Goal: Task Accomplishment & Management: Manage account settings

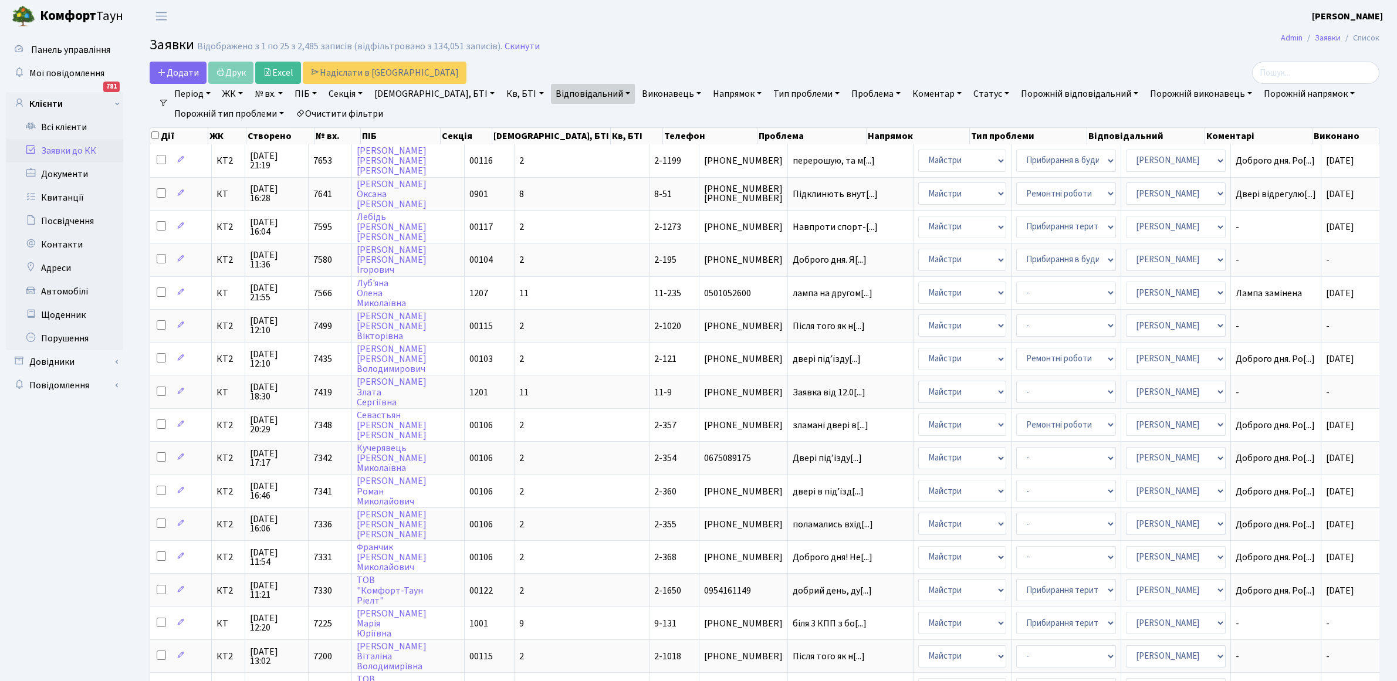
select select "25"
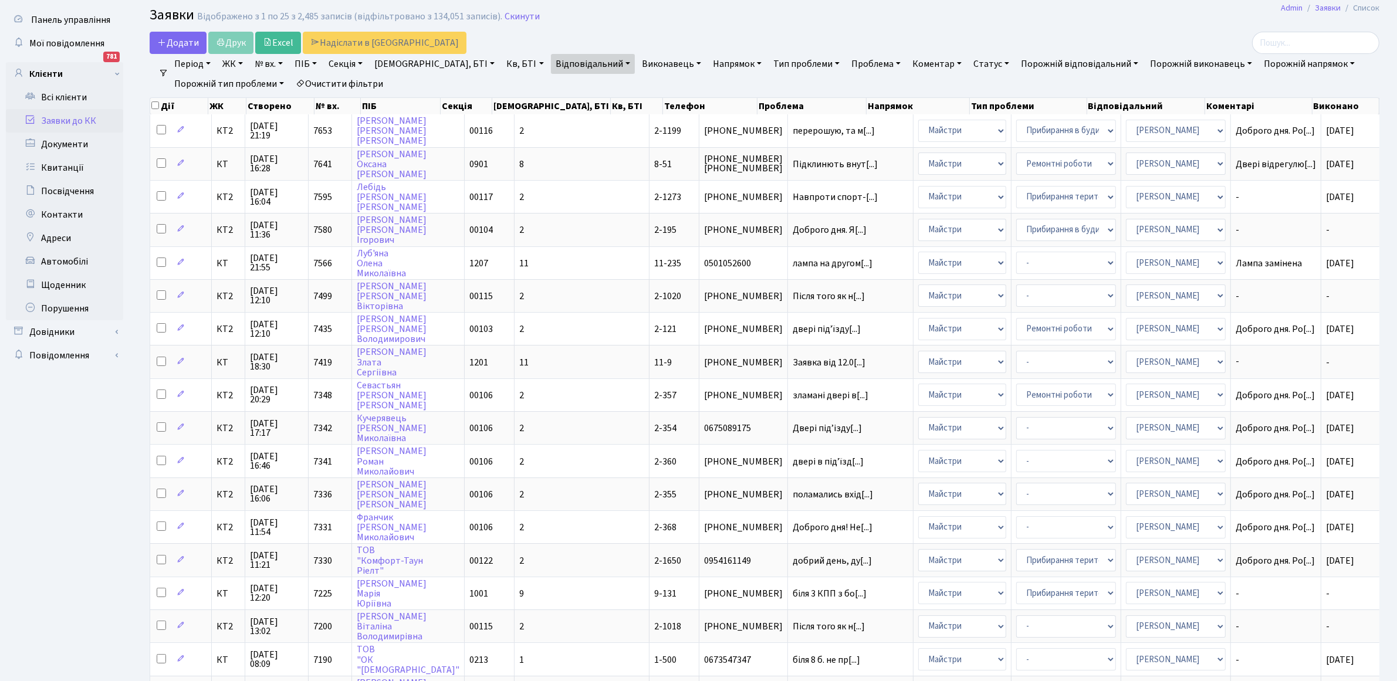
scroll to position [73, 0]
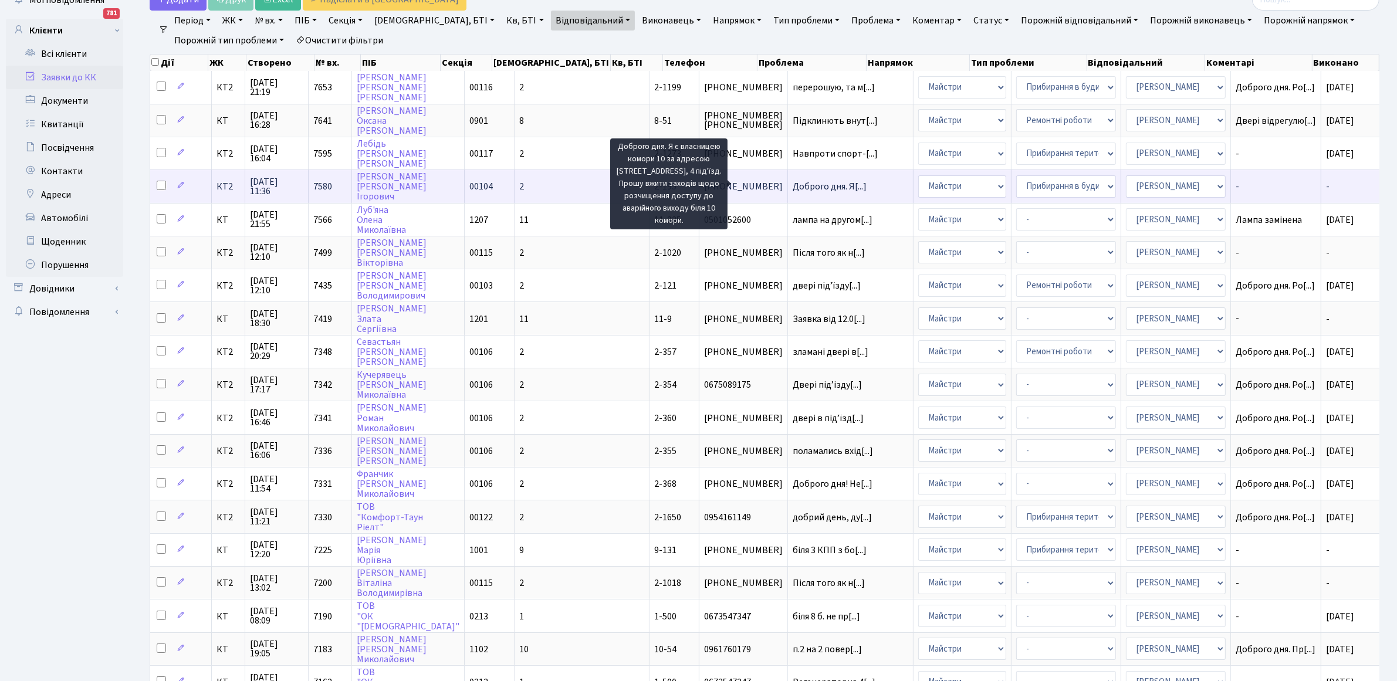
click at [793, 187] on span "Доброго дня. Я[...]" at bounding box center [830, 186] width 74 height 13
click at [793, 185] on span "Доброго дня. Я[...]" at bounding box center [830, 186] width 74 height 13
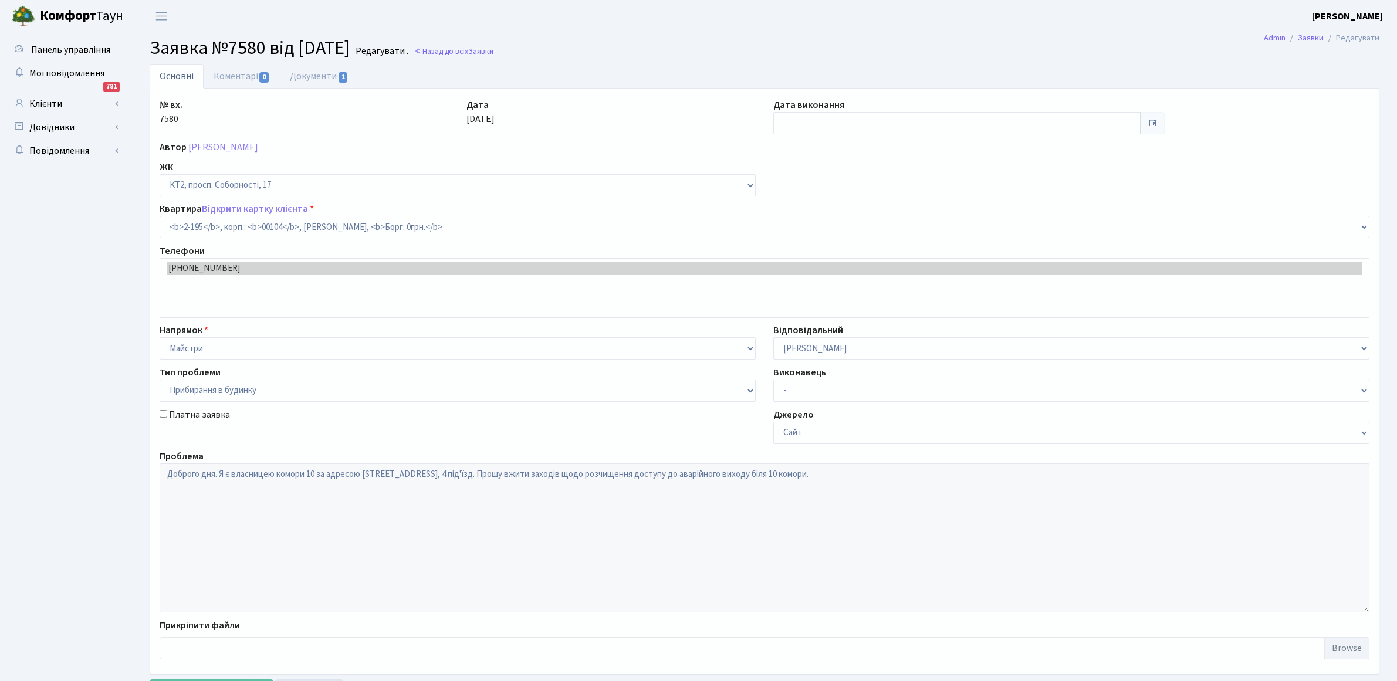
select select "15246"
select select "58"
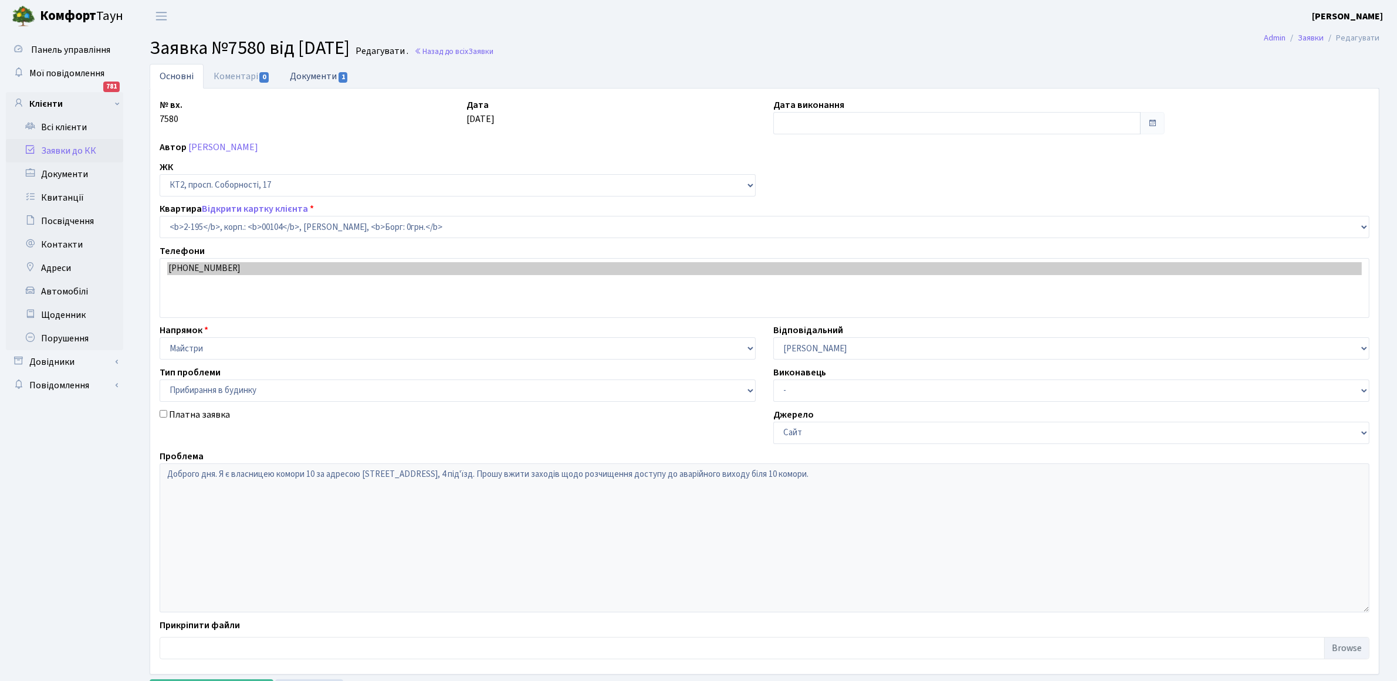
click at [312, 76] on link "Документи 1" at bounding box center [319, 76] width 79 height 24
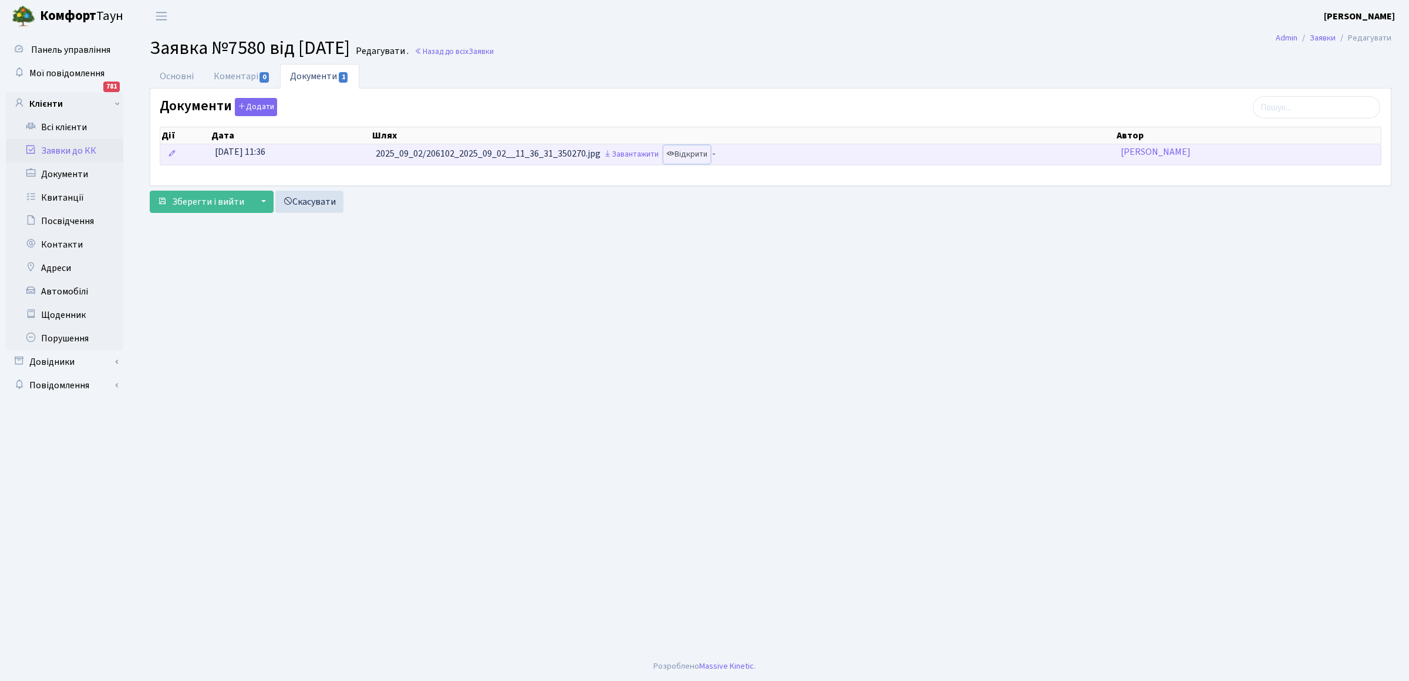
click at [687, 160] on link "Відкрити" at bounding box center [686, 155] width 47 height 18
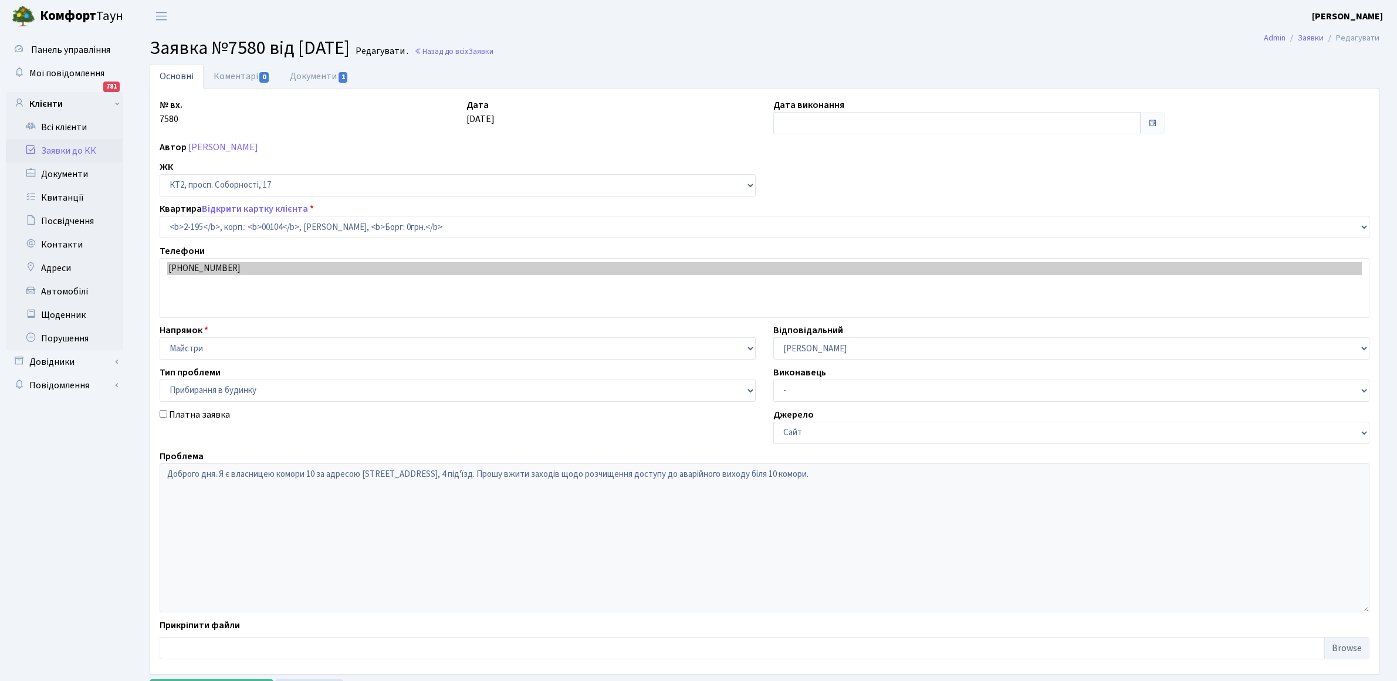
select select "15246"
select select "58"
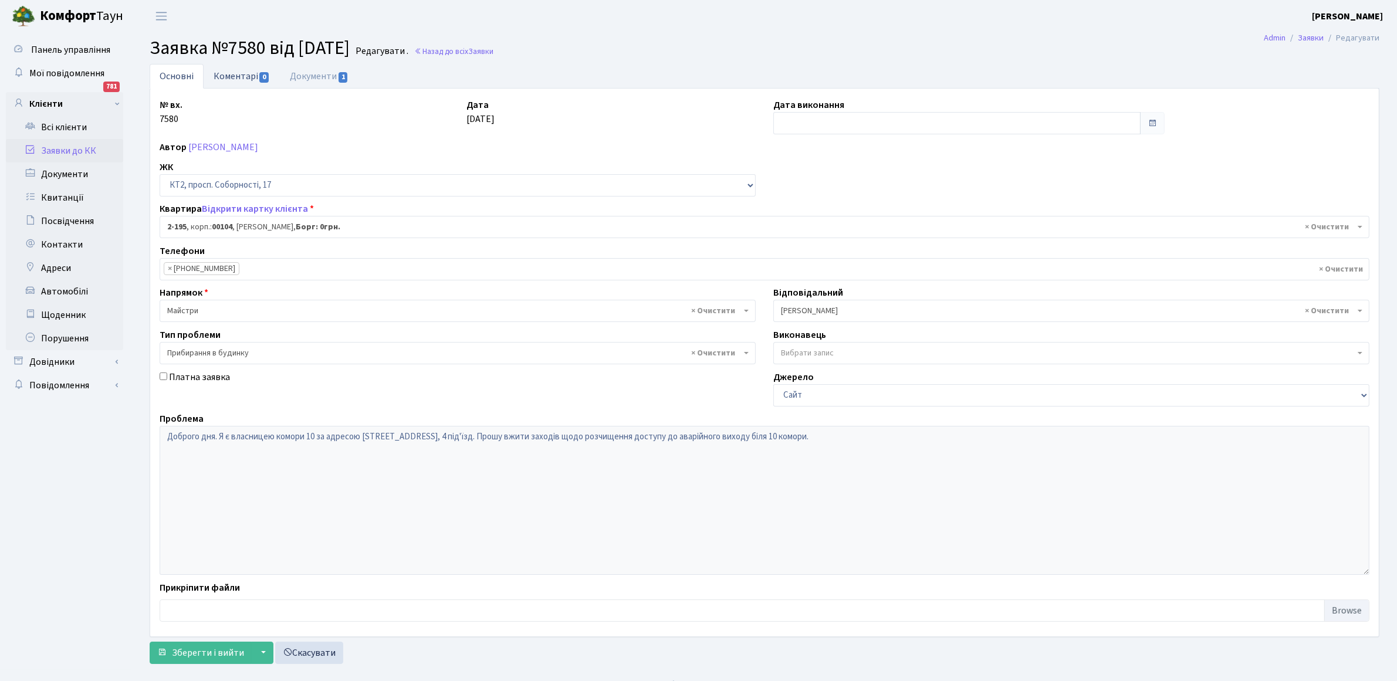
click at [236, 75] on link "Коментарі 0" at bounding box center [242, 76] width 76 height 24
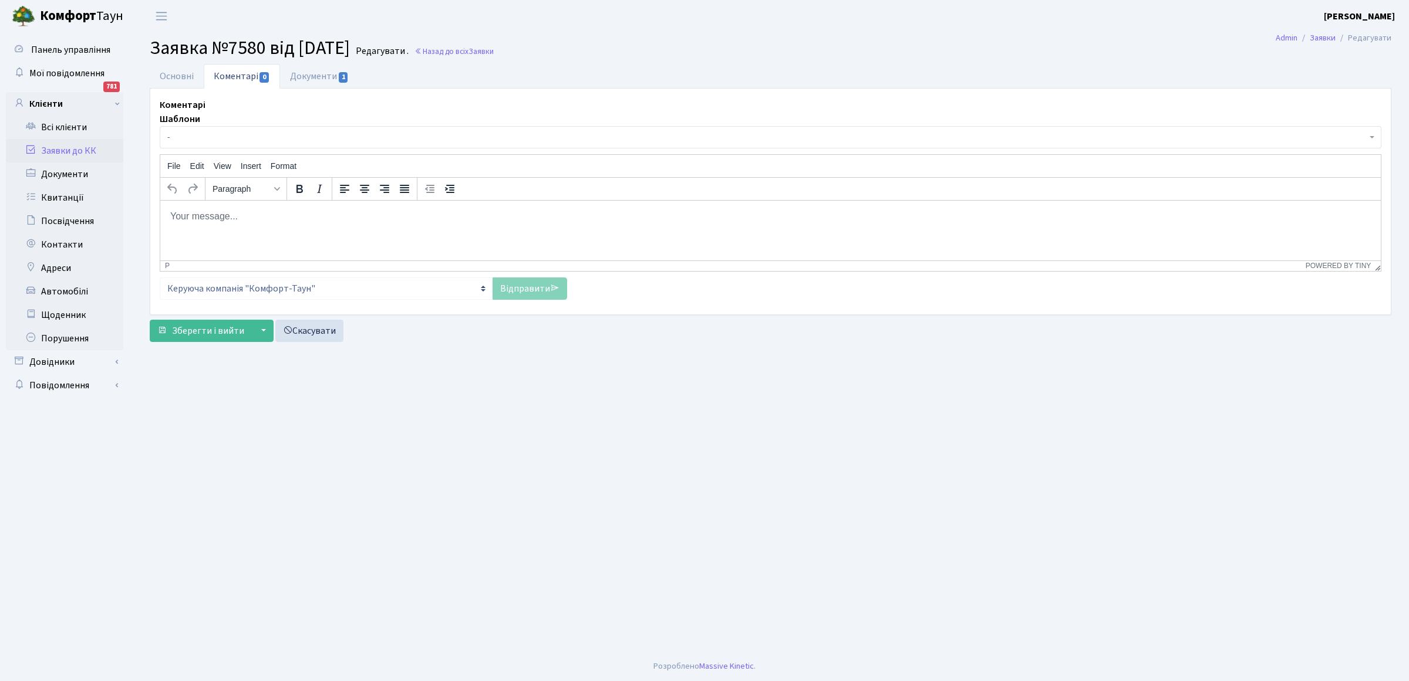
click at [200, 228] on html at bounding box center [770, 216] width 1220 height 32
click at [522, 294] on link "Відправити" at bounding box center [529, 289] width 75 height 22
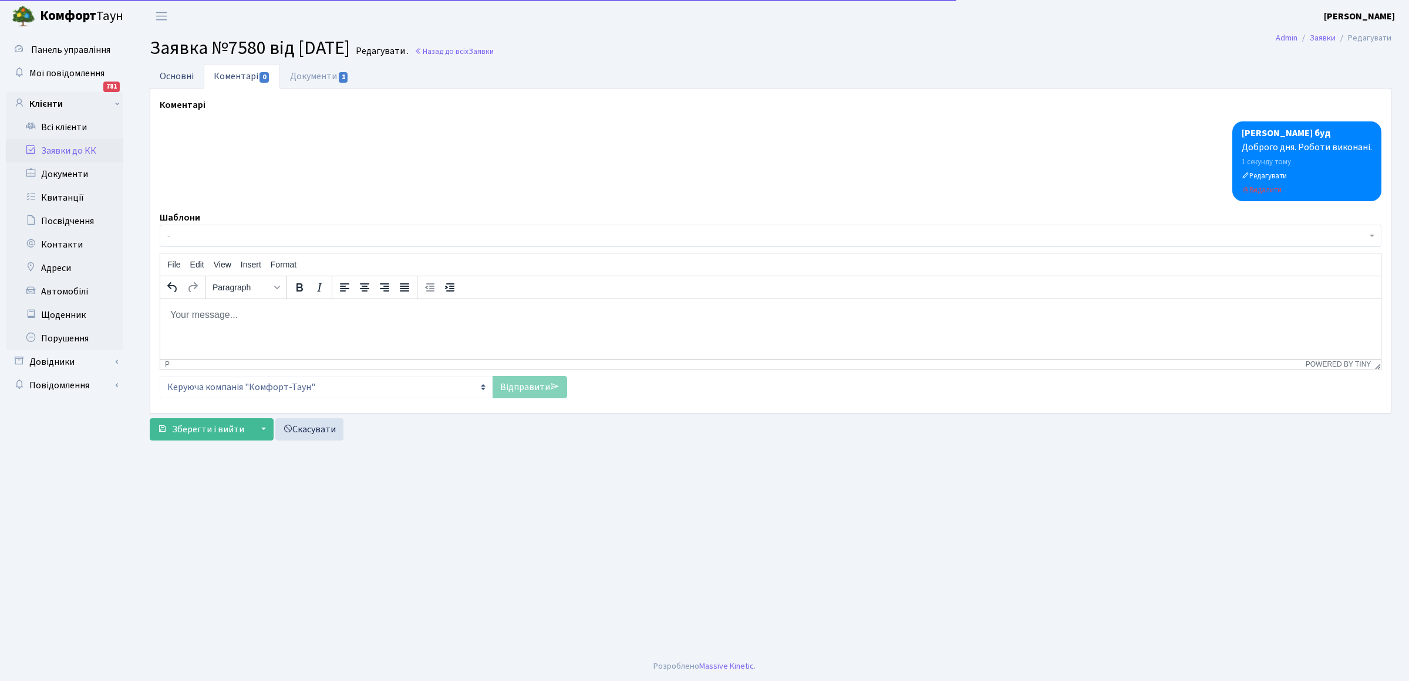
click at [177, 77] on link "Основні" at bounding box center [177, 76] width 54 height 24
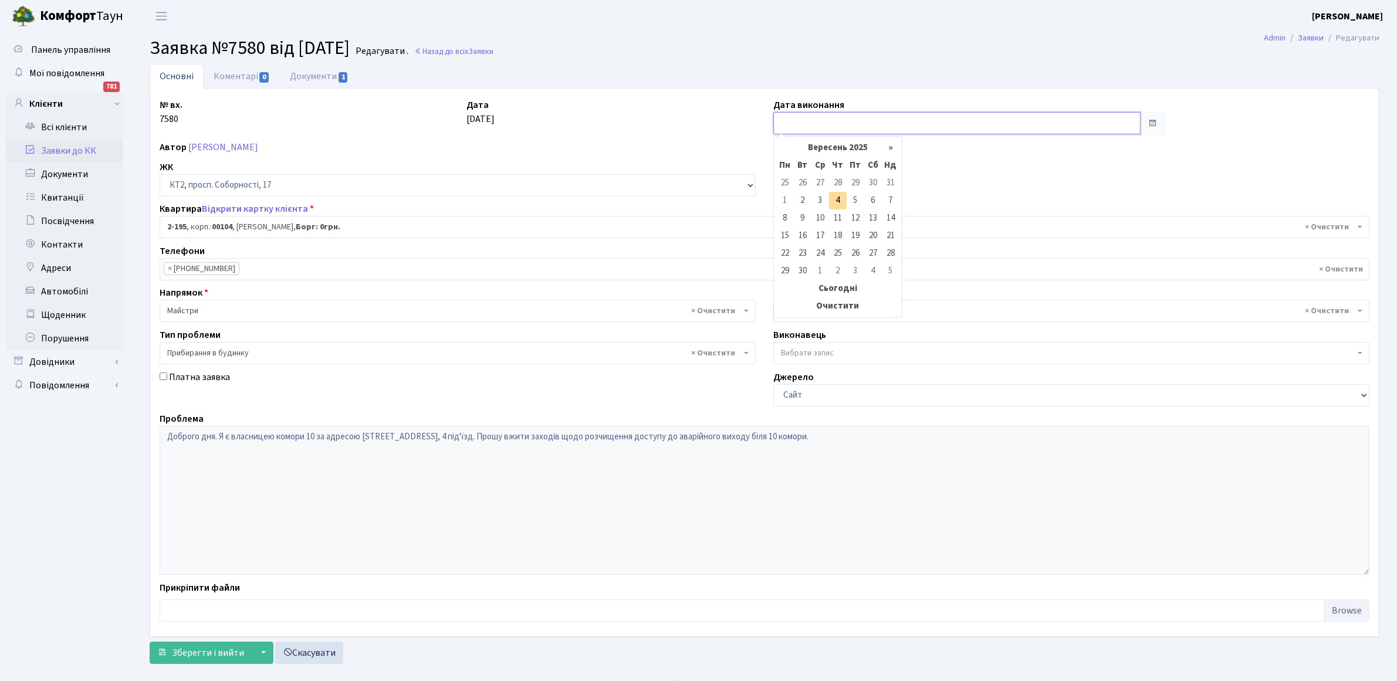
click at [836, 123] on input "text" at bounding box center [957, 123] width 367 height 22
click at [843, 204] on td "4" at bounding box center [838, 201] width 18 height 18
type input "[DATE]"
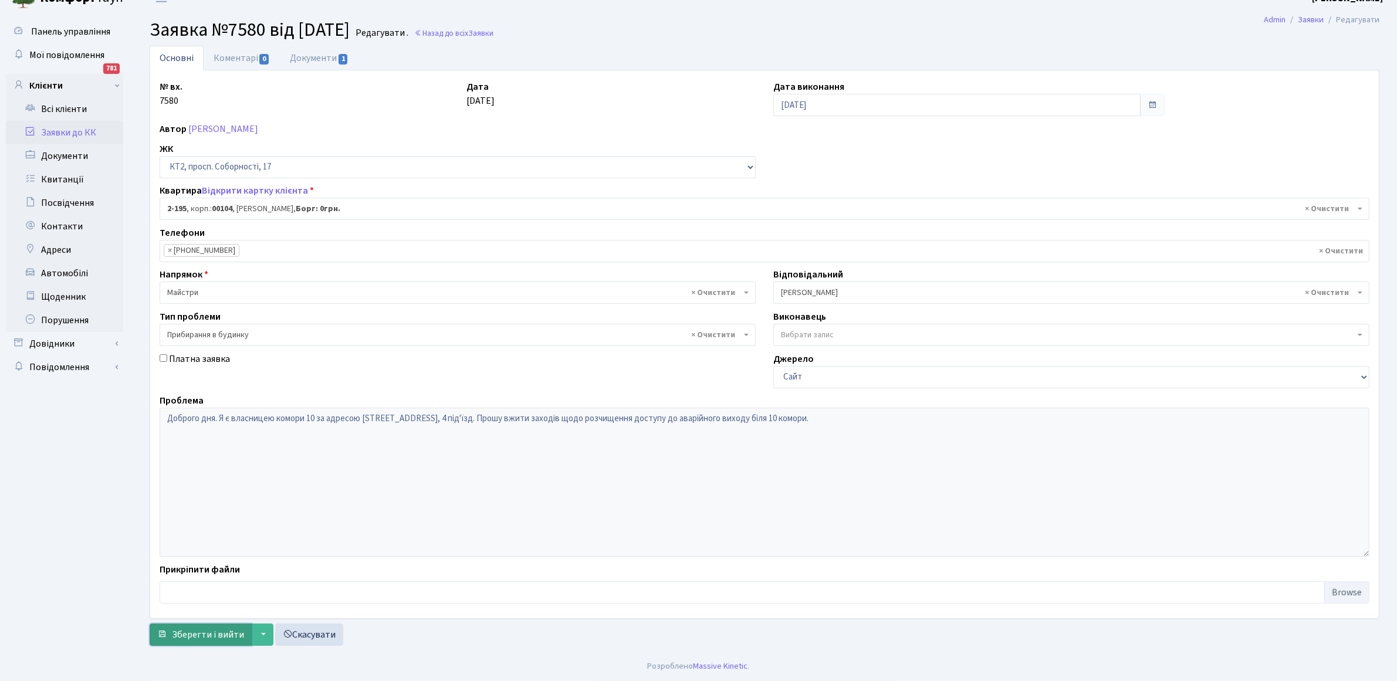
click at [216, 631] on span "Зберегти і вийти" at bounding box center [208, 635] width 72 height 13
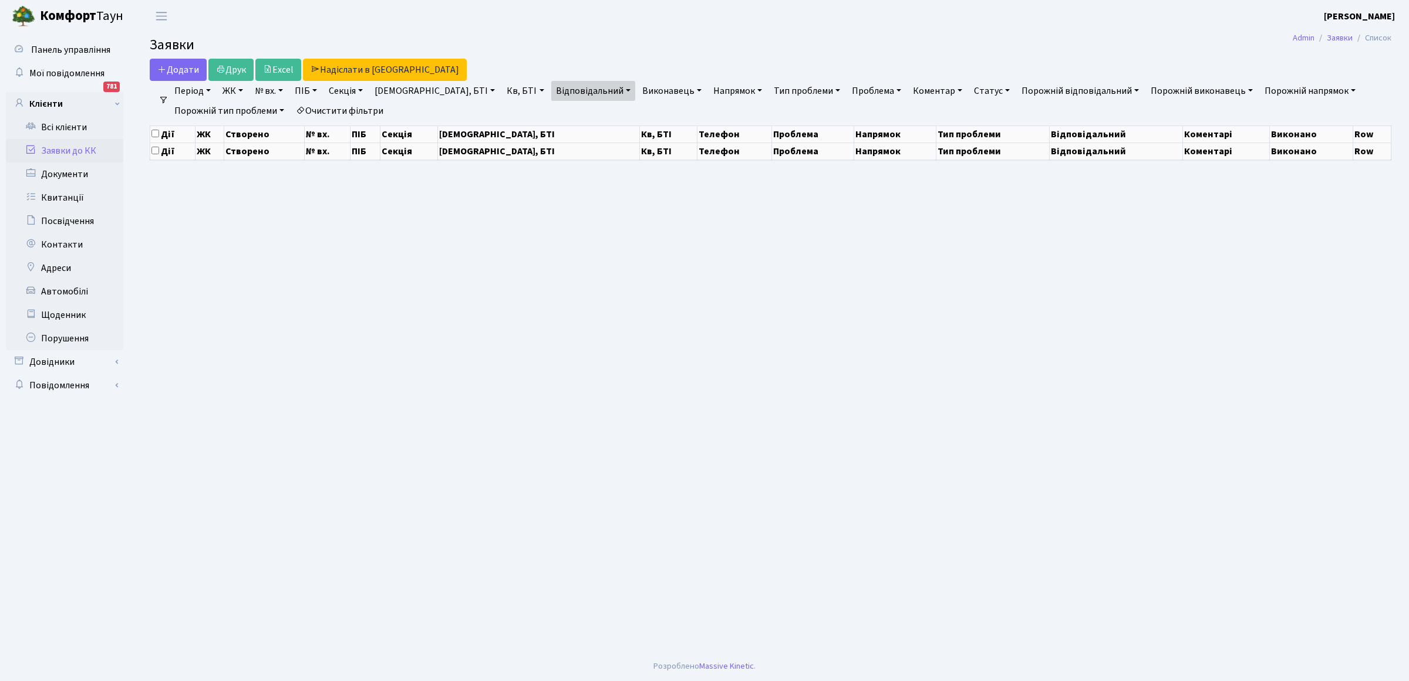
select select "25"
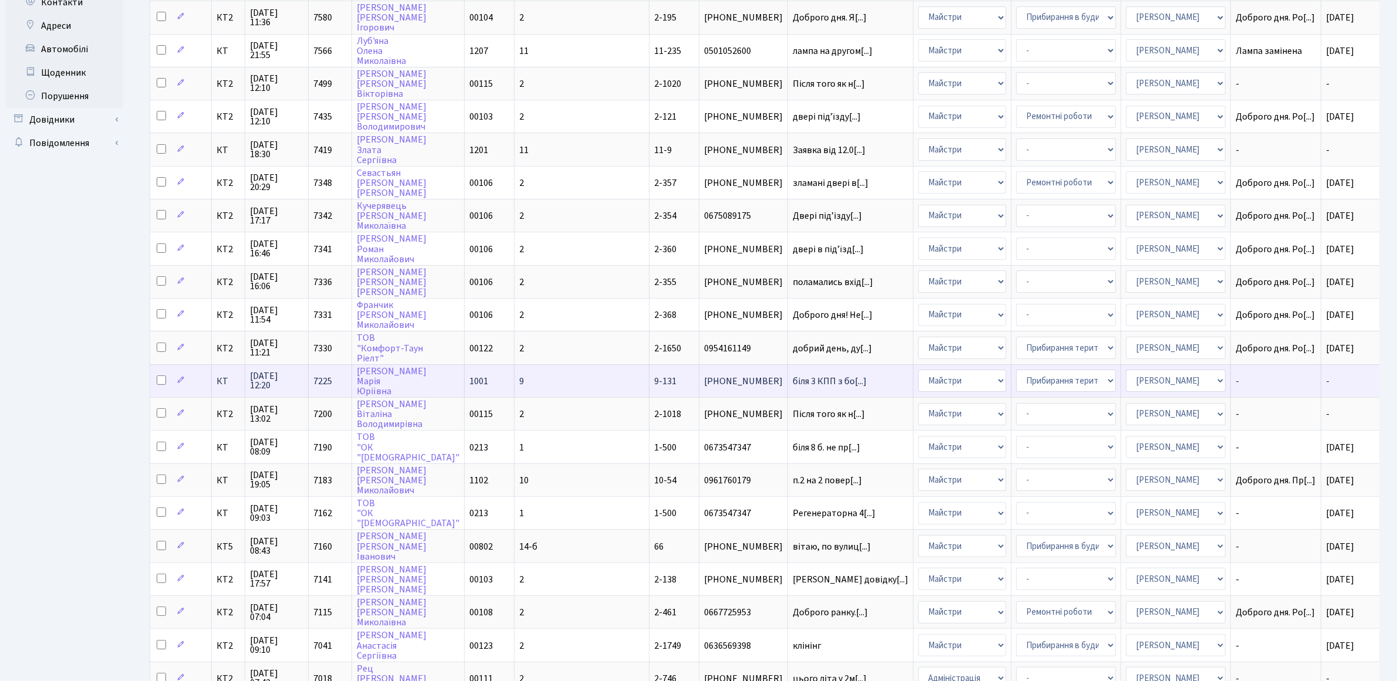
scroll to position [220, 0]
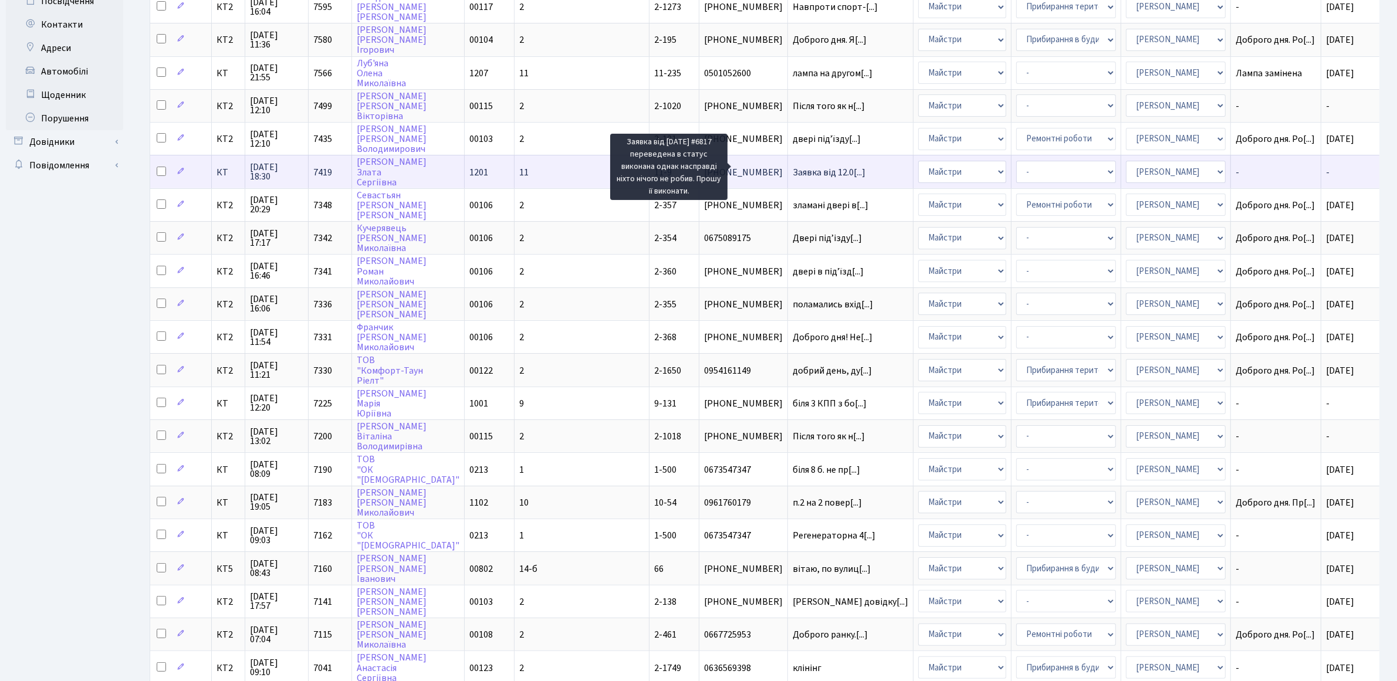
click at [793, 166] on span "Заявка від 12.0[...]" at bounding box center [829, 172] width 73 height 13
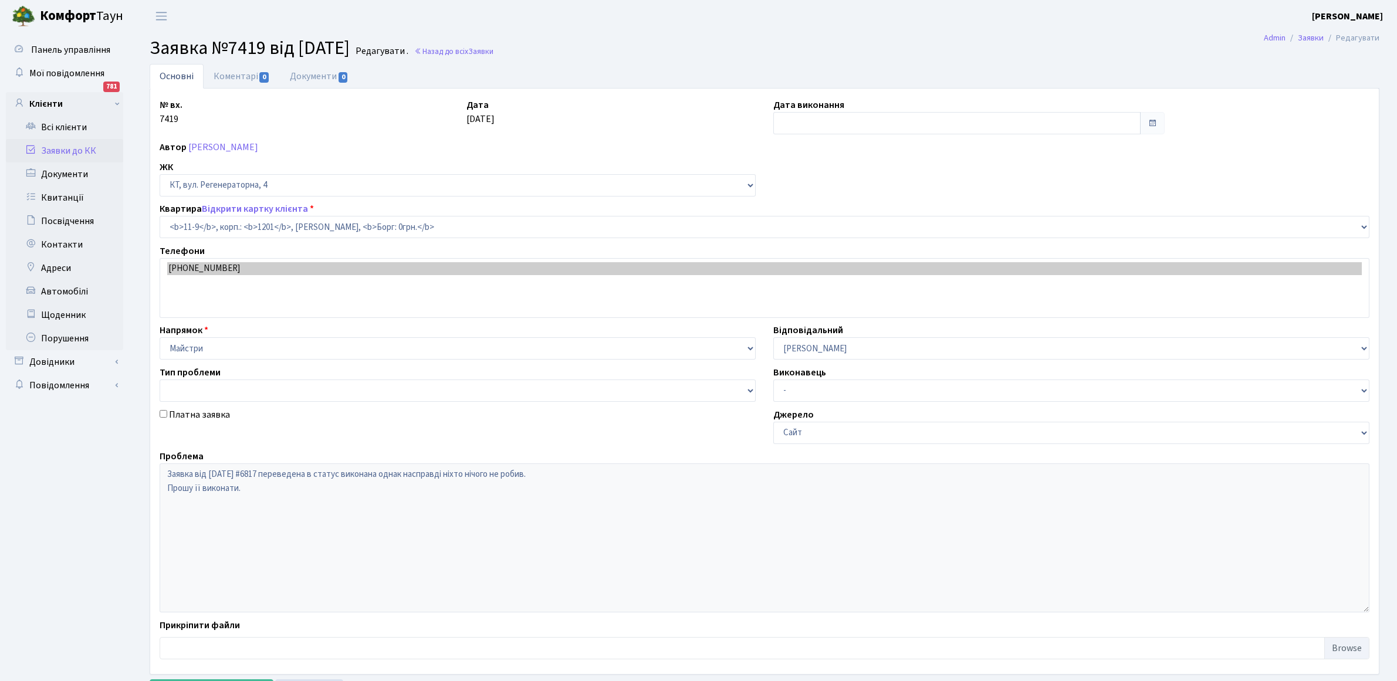
select select "7055"
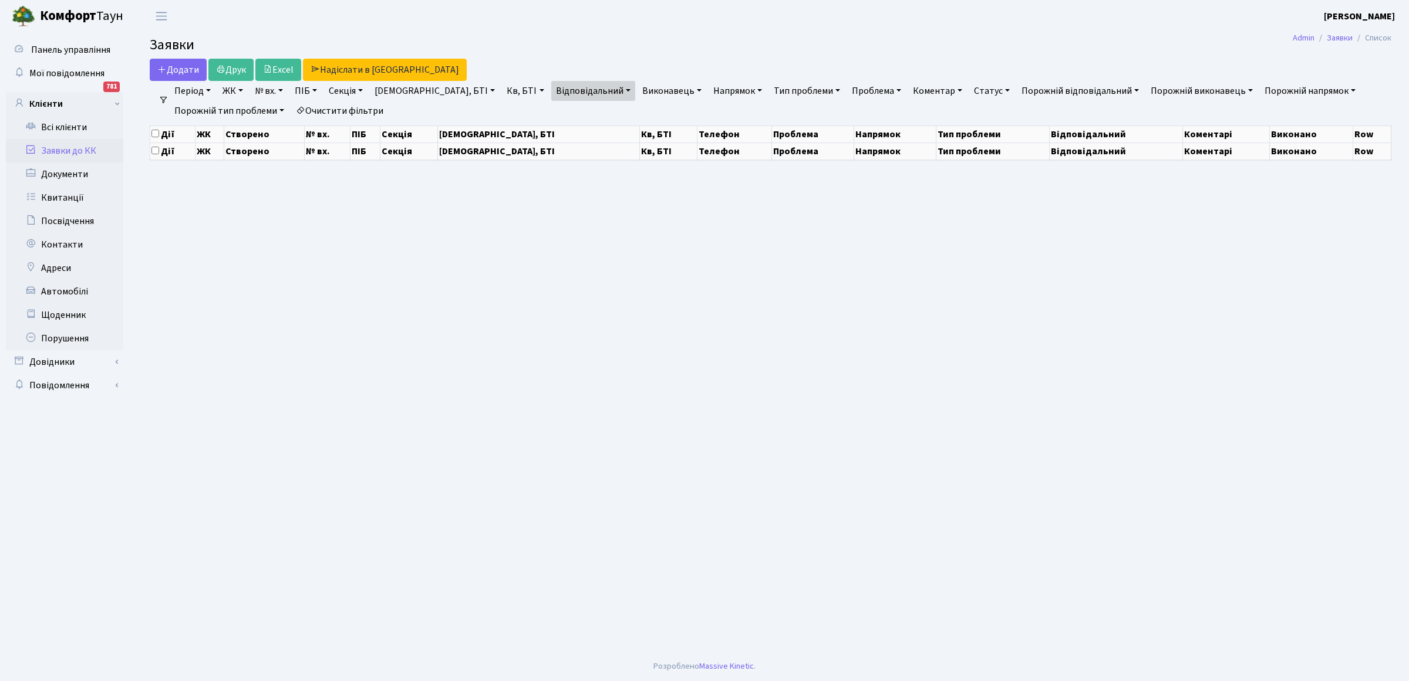
select select "25"
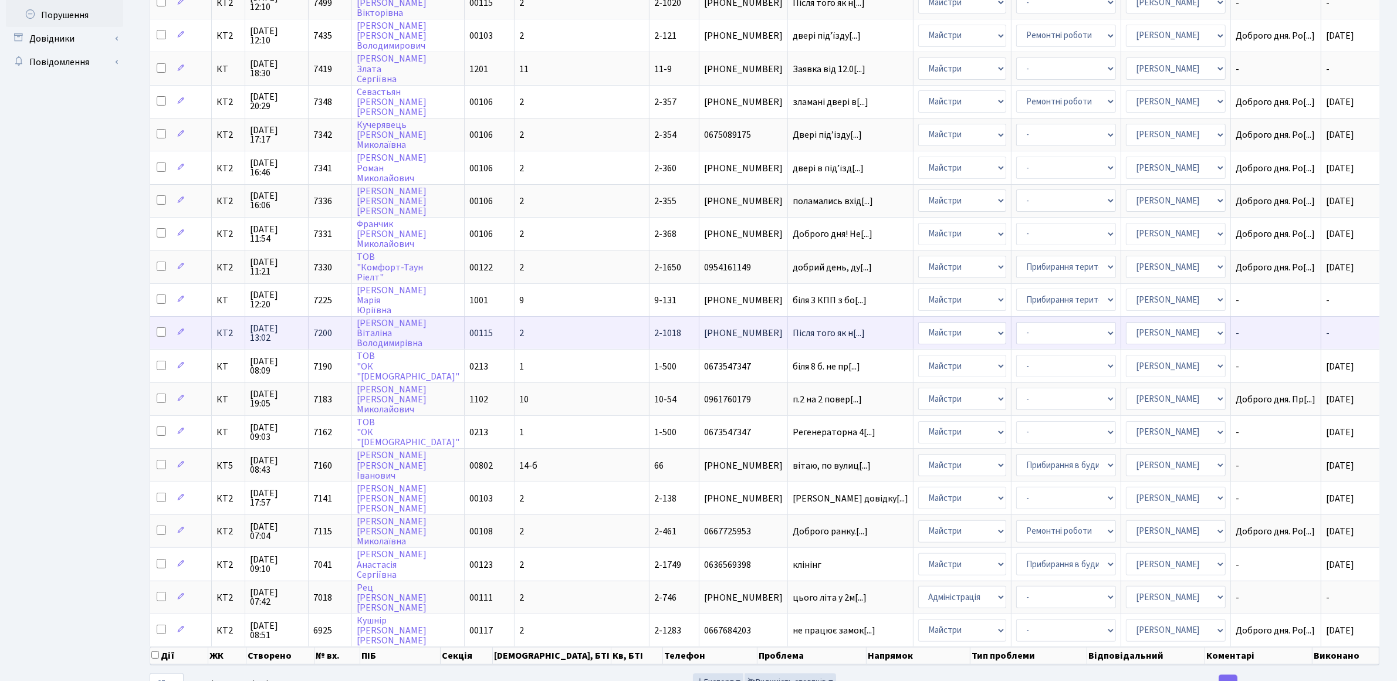
scroll to position [350, 0]
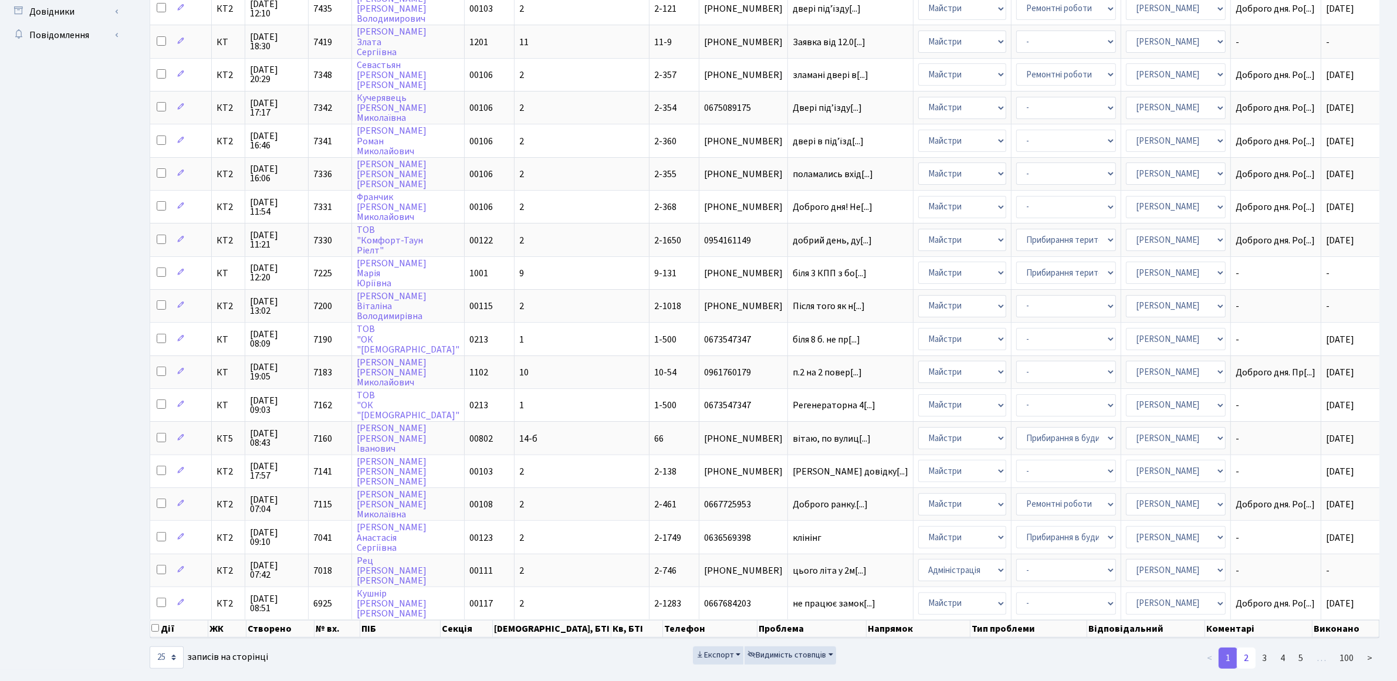
click at [1249, 648] on link "2" at bounding box center [1246, 658] width 19 height 21
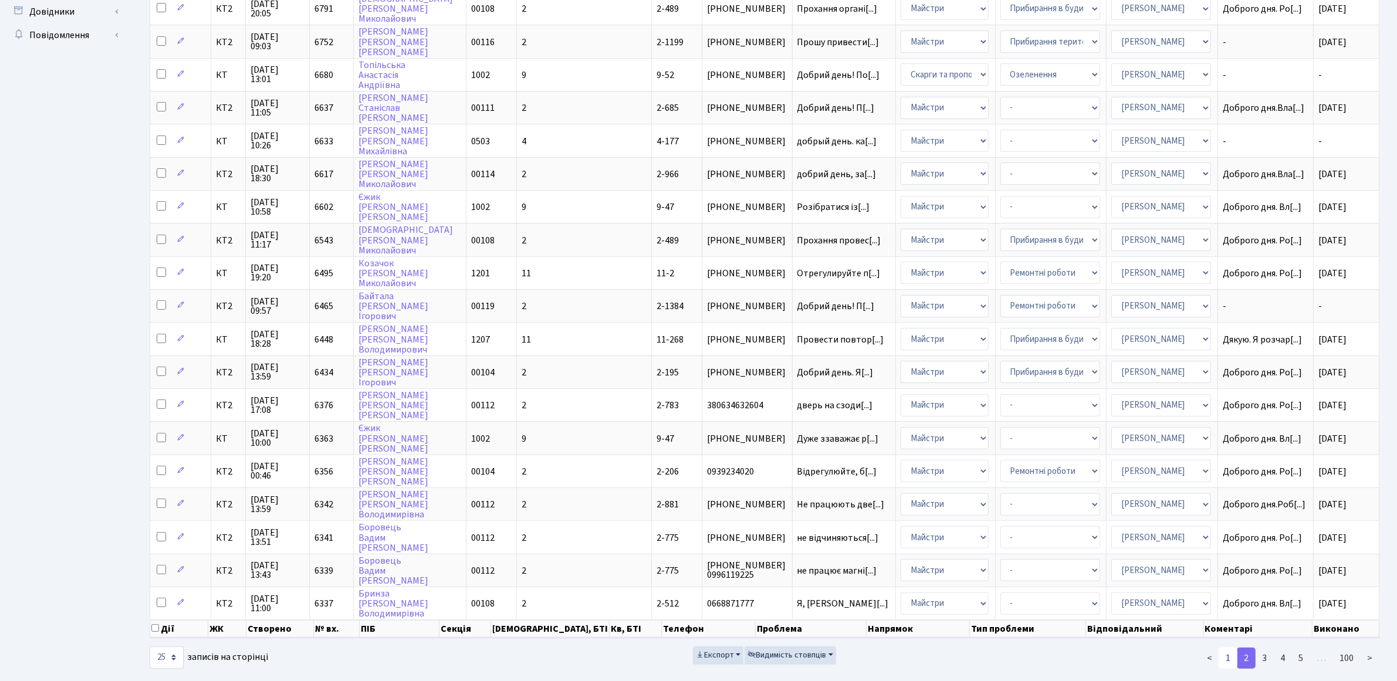
click at [1231, 648] on link "1" at bounding box center [1228, 658] width 19 height 21
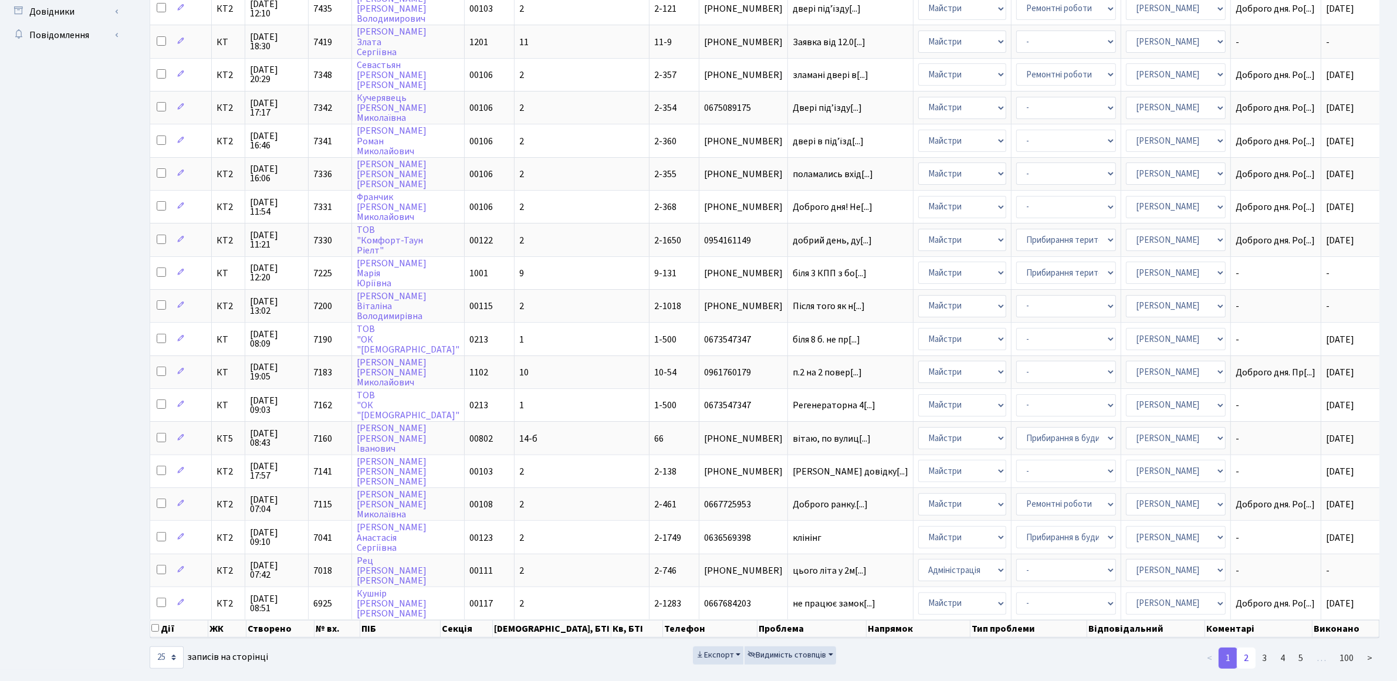
click at [1251, 648] on link "2" at bounding box center [1246, 658] width 19 height 21
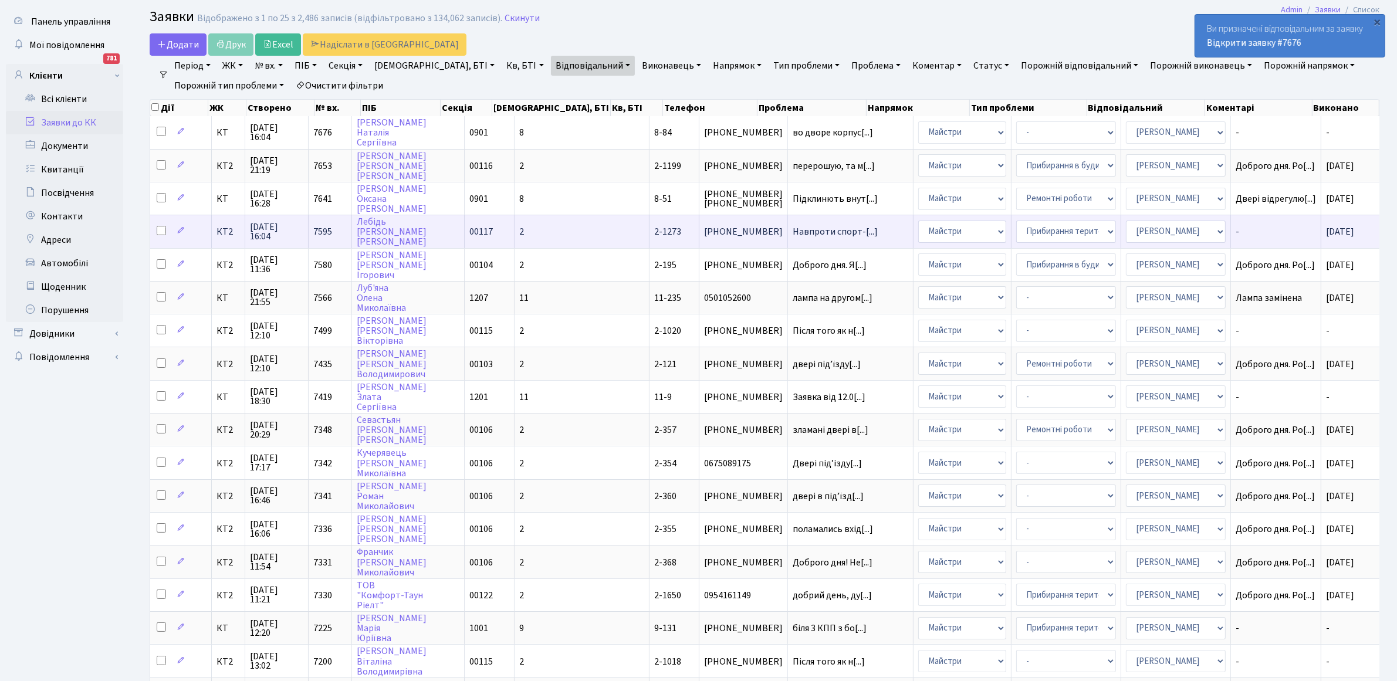
scroll to position [0, 0]
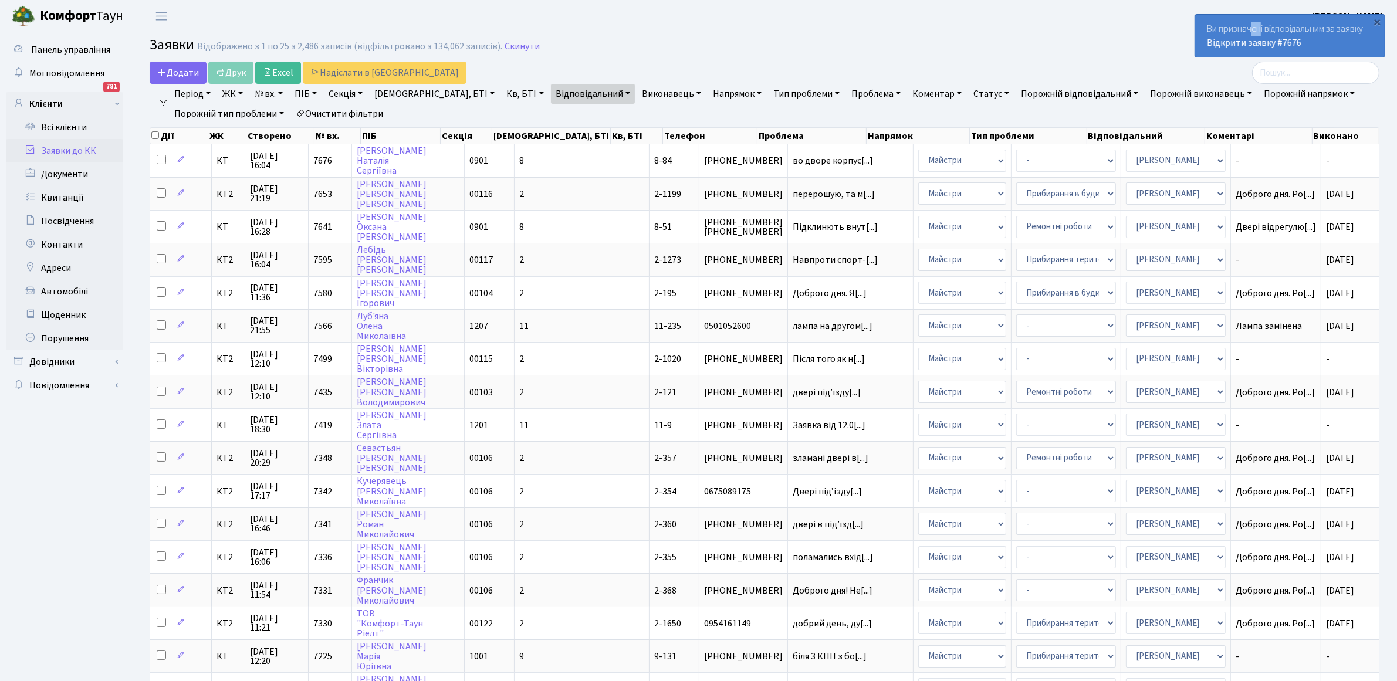
drag, startPoint x: 1264, startPoint y: 31, endPoint x: 1243, endPoint y: 34, distance: 20.8
click at [1250, 33] on div "Ви призначені відповідальним за заявку Відкрити заявку #7676" at bounding box center [1290, 36] width 190 height 42
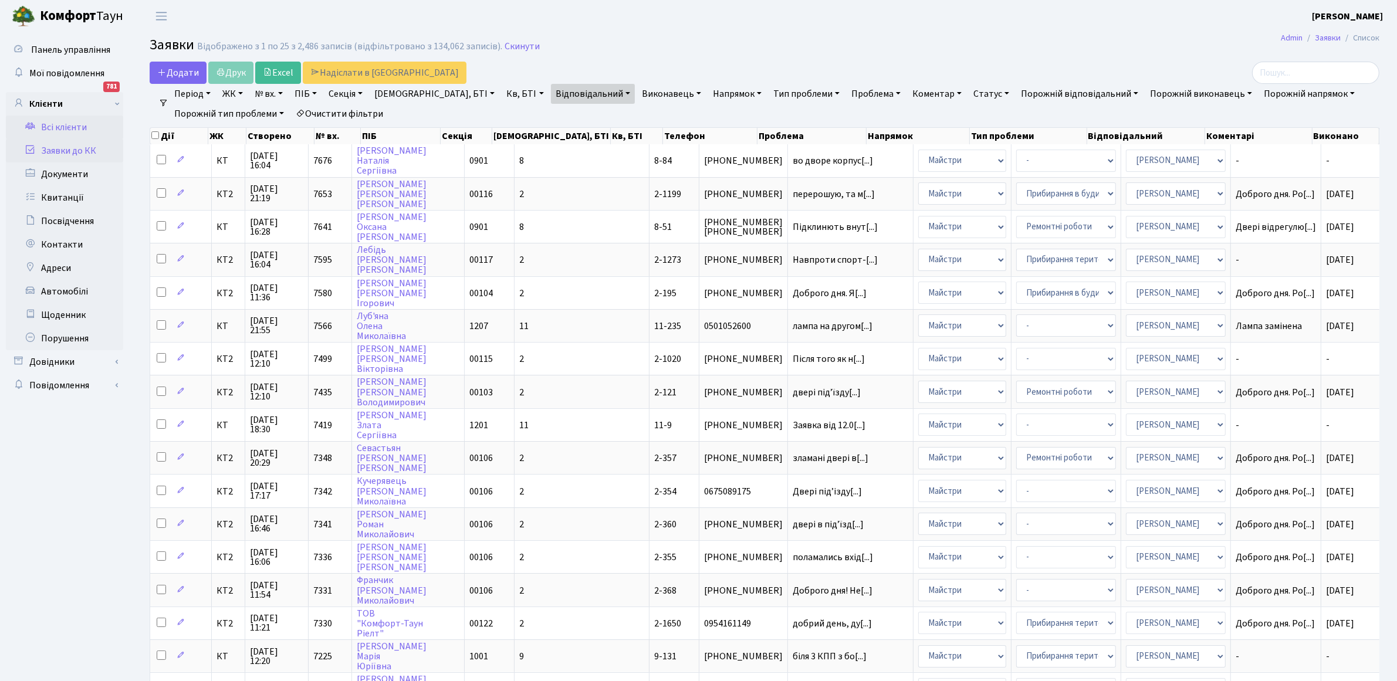
click at [66, 128] on link "Всі клієнти" at bounding box center [64, 127] width 117 height 23
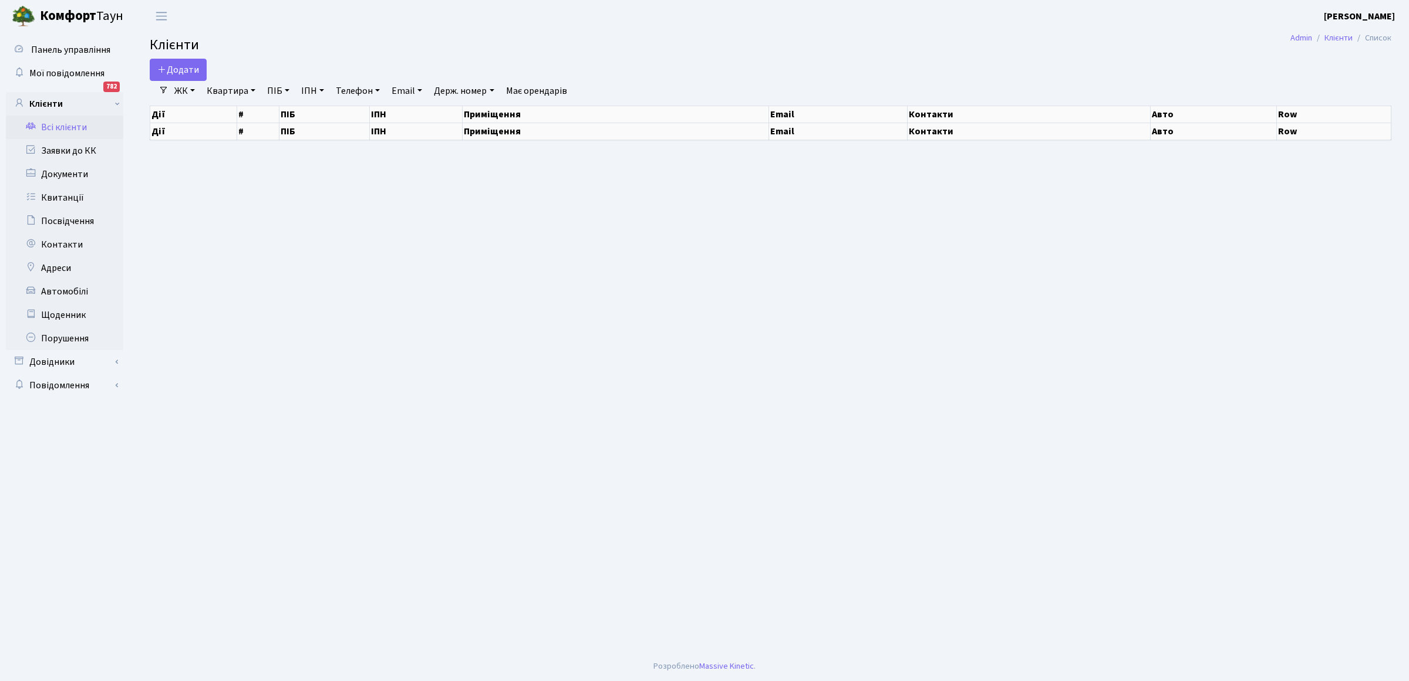
select select "25"
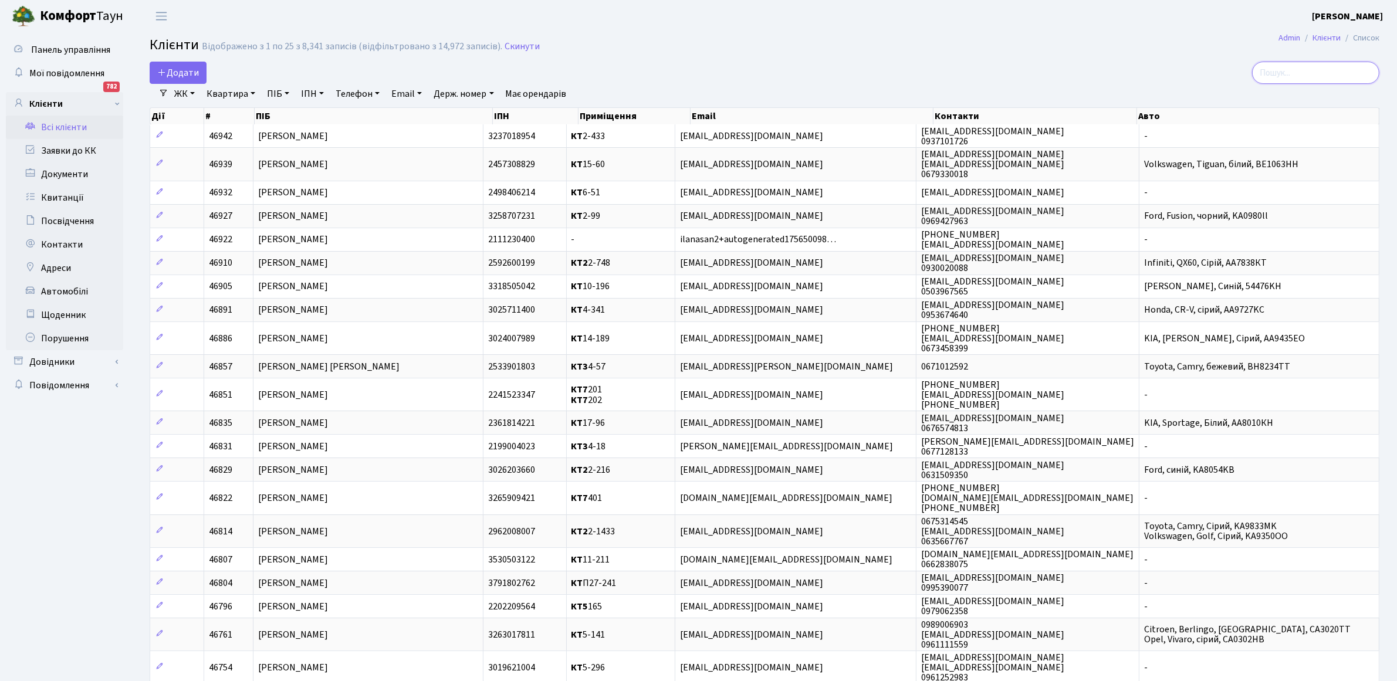
click at [1299, 80] on input "search" at bounding box center [1315, 73] width 127 height 22
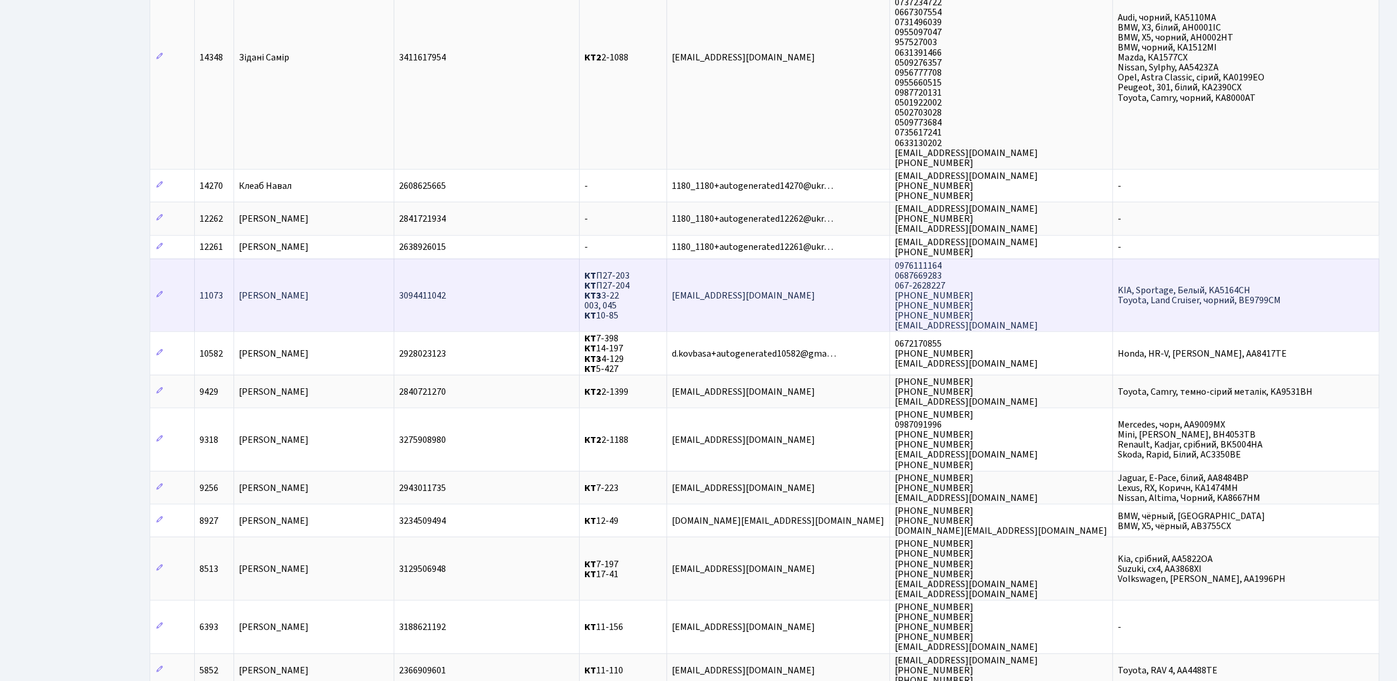
scroll to position [660, 0]
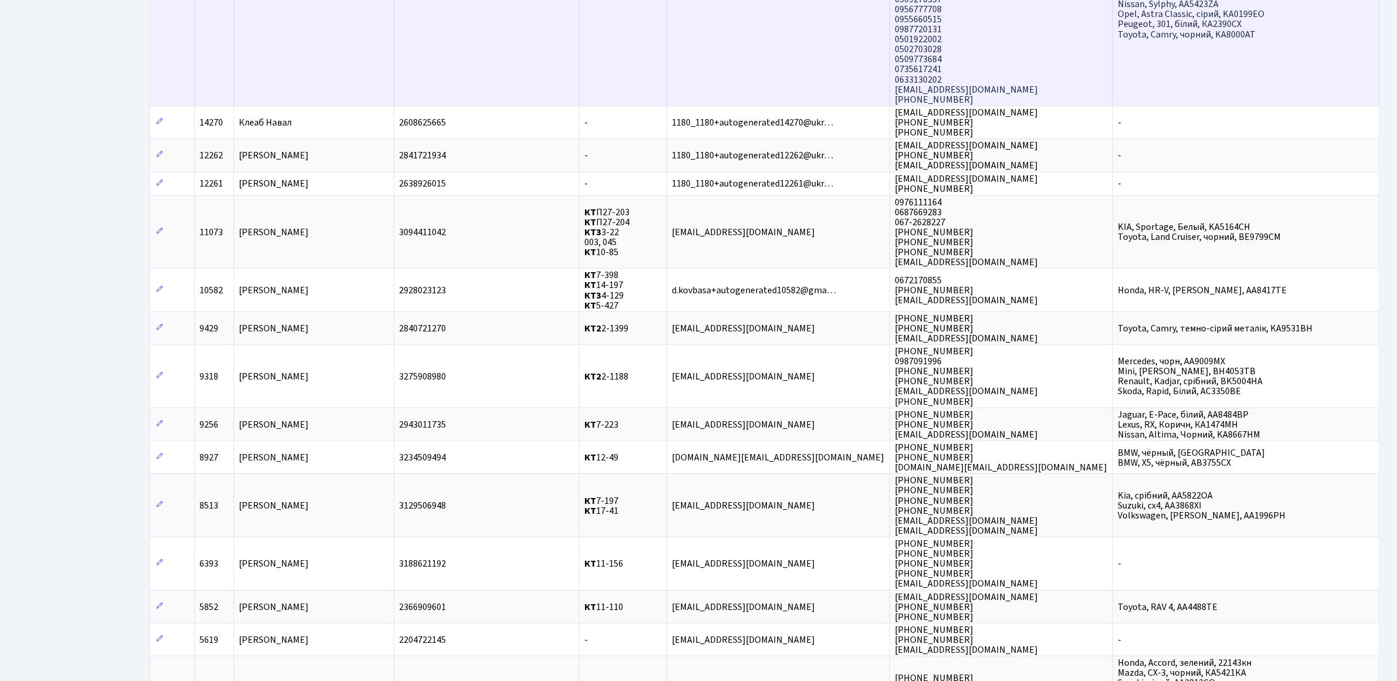
type input "8-44"
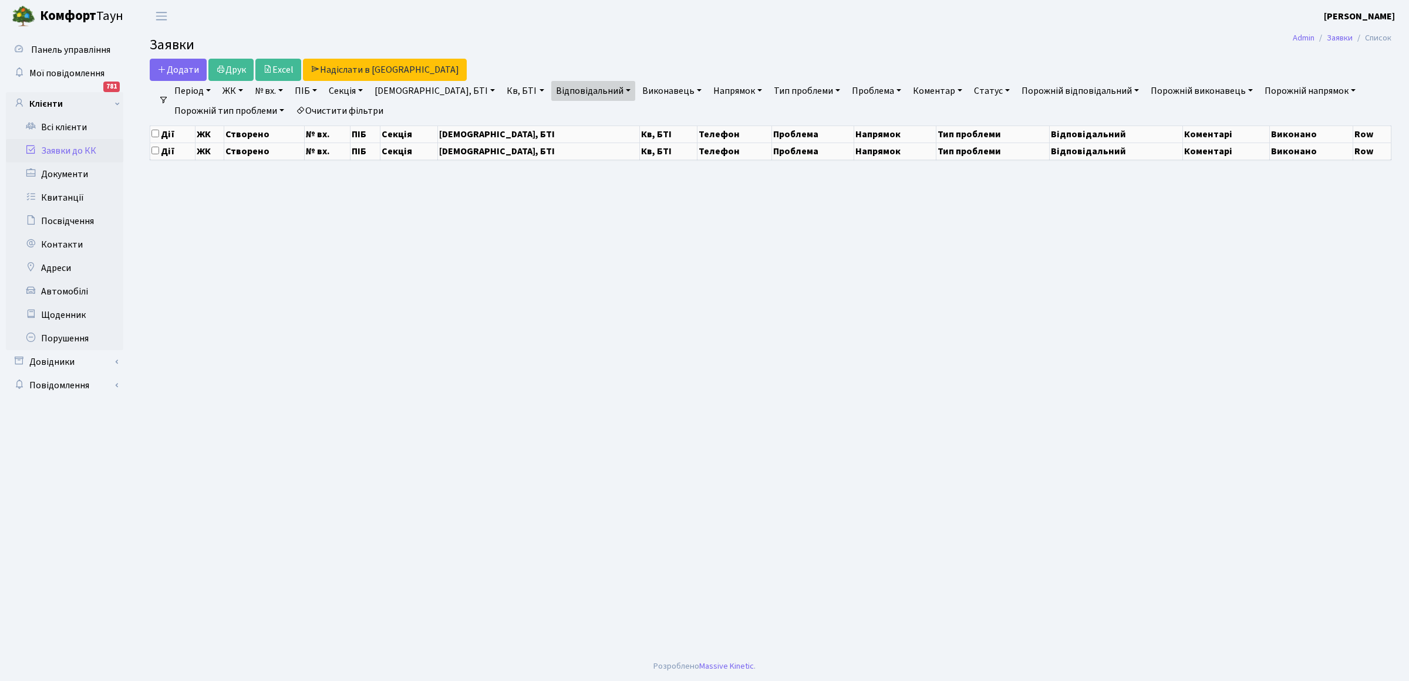
select select "25"
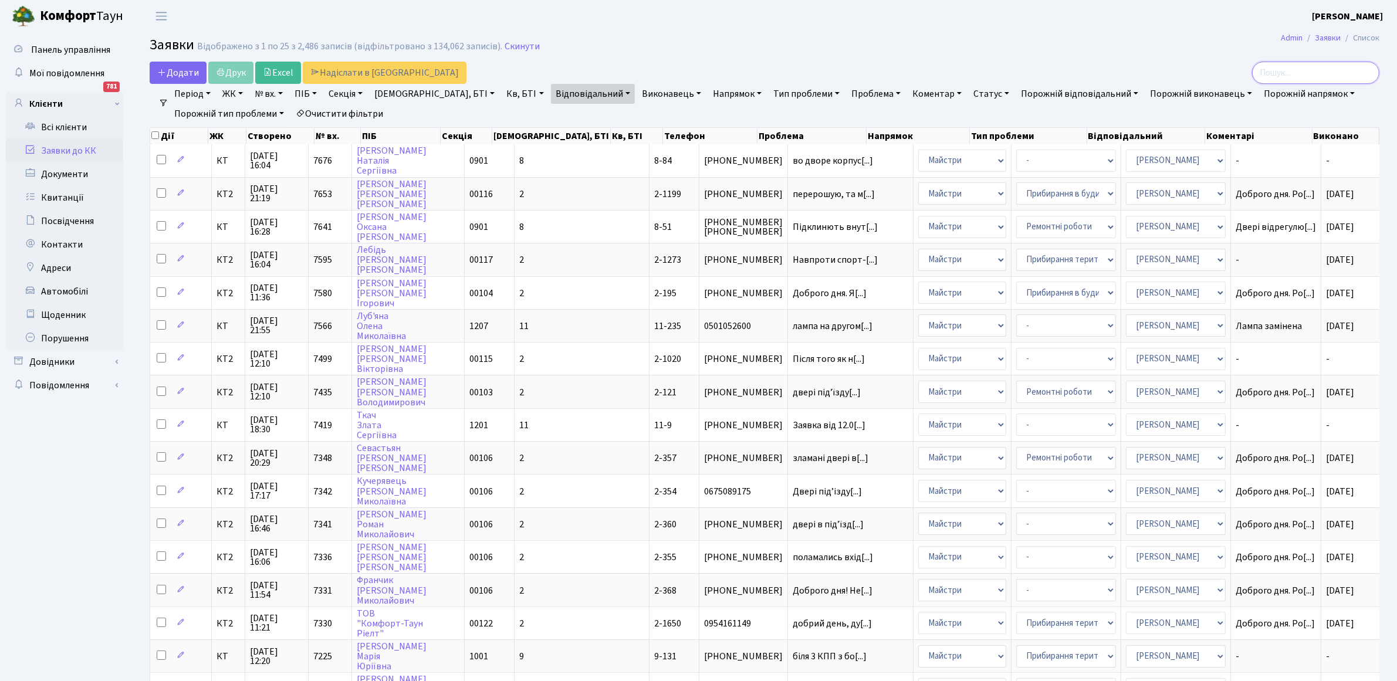
click at [1316, 75] on input "search" at bounding box center [1315, 73] width 127 height 22
